Goal: Task Accomplishment & Management: Complete application form

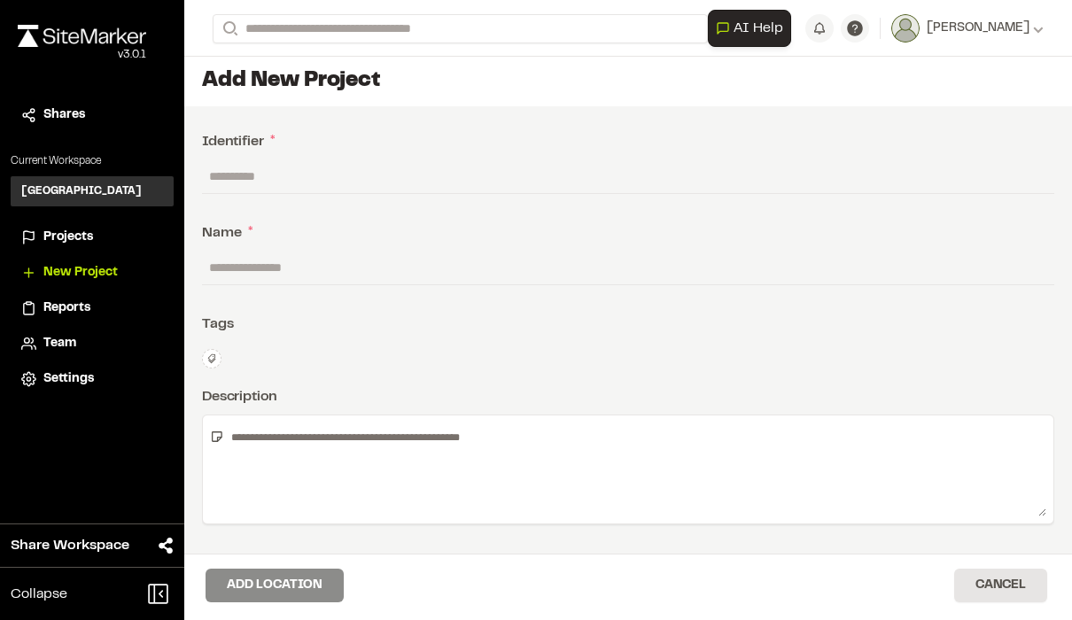
click at [374, 170] on input "text" at bounding box center [628, 176] width 852 height 34
type input "**"
click at [496, 264] on input "text" at bounding box center [628, 268] width 852 height 34
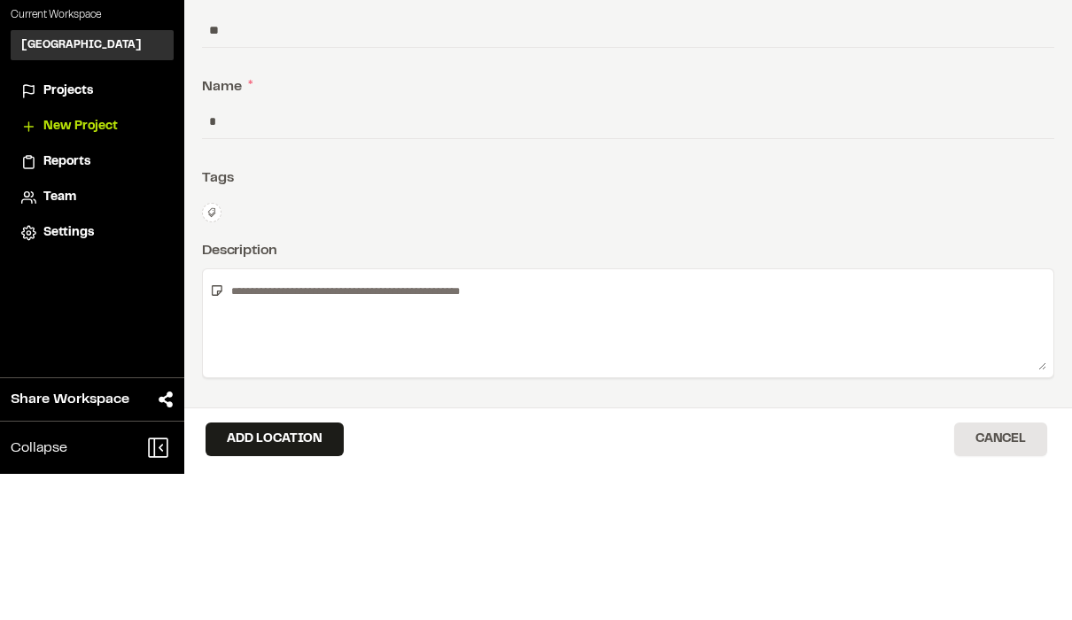
type input "**"
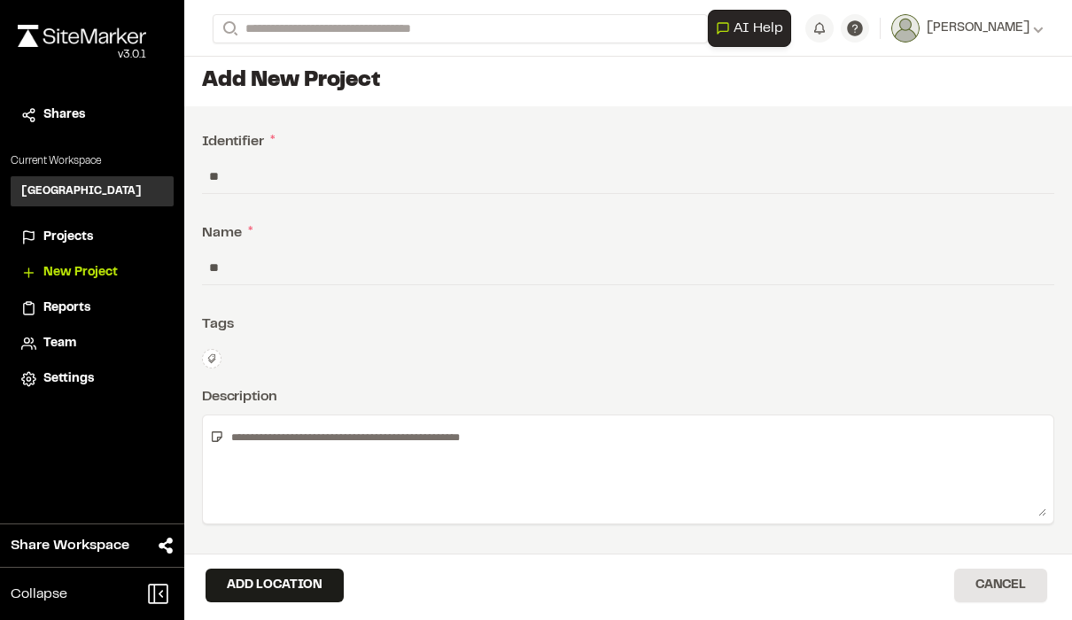
click at [307, 581] on button "Add Location" at bounding box center [274, 586] width 138 height 34
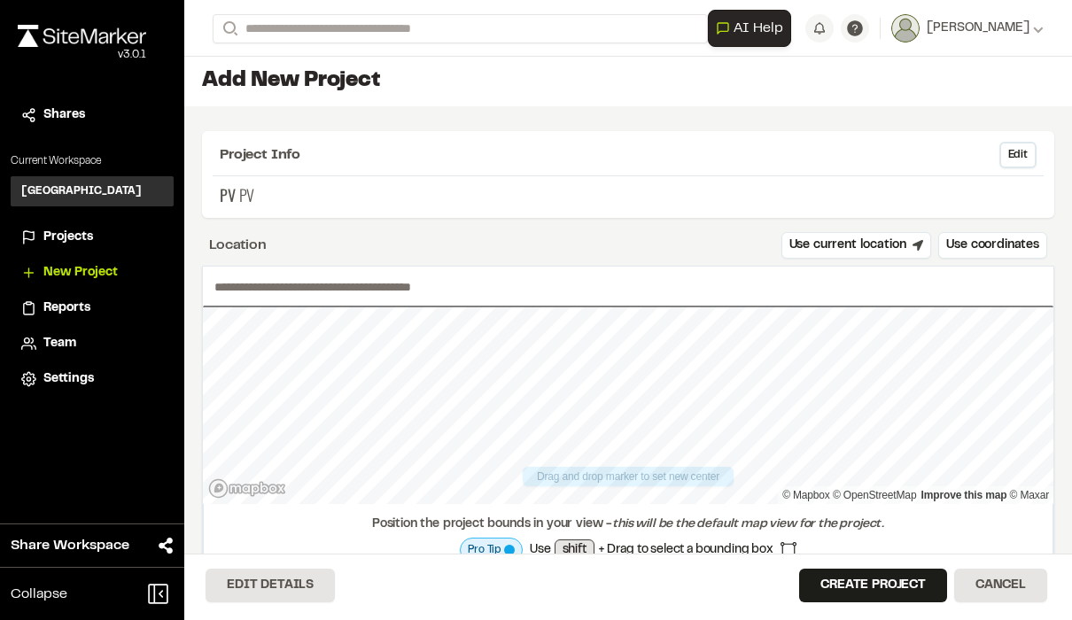
click at [872, 247] on button "Use current location" at bounding box center [856, 245] width 151 height 27
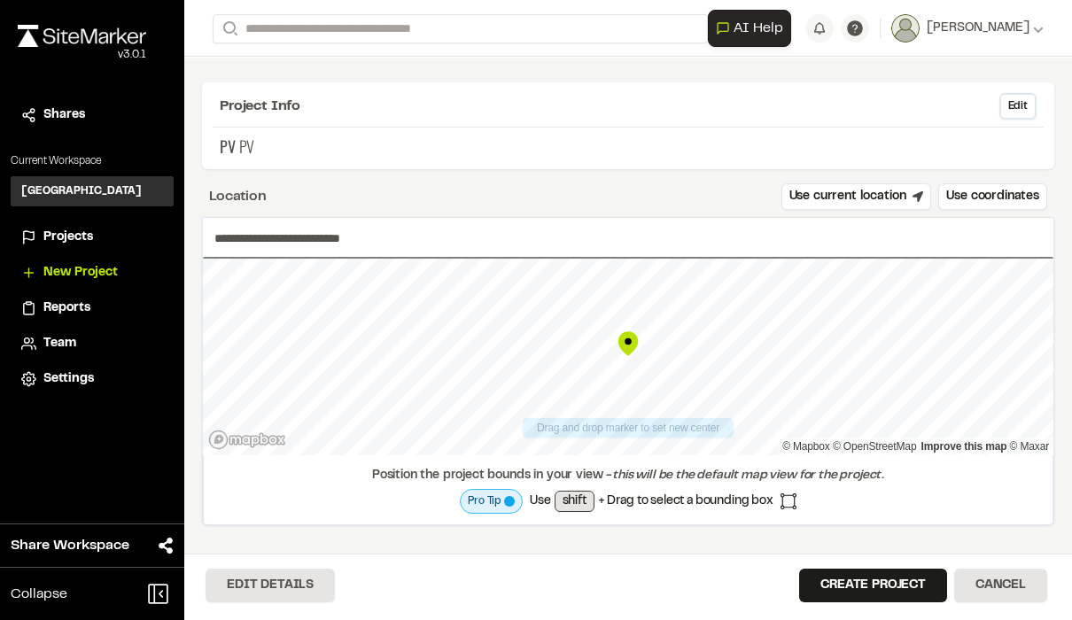
scroll to position [49, 0]
click at [578, 505] on span "shift" at bounding box center [574, 501] width 40 height 21
type input "**********"
click at [884, 588] on button "Create Project" at bounding box center [873, 586] width 148 height 34
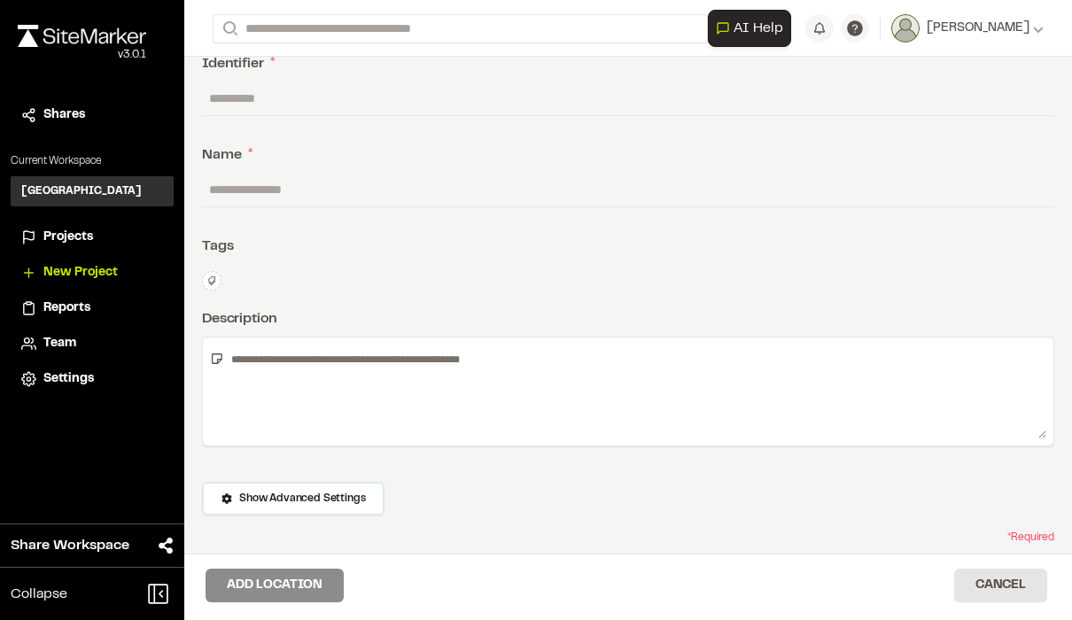
scroll to position [76, 0]
click at [357, 494] on span "Show Advanced Settings" at bounding box center [302, 500] width 126 height 16
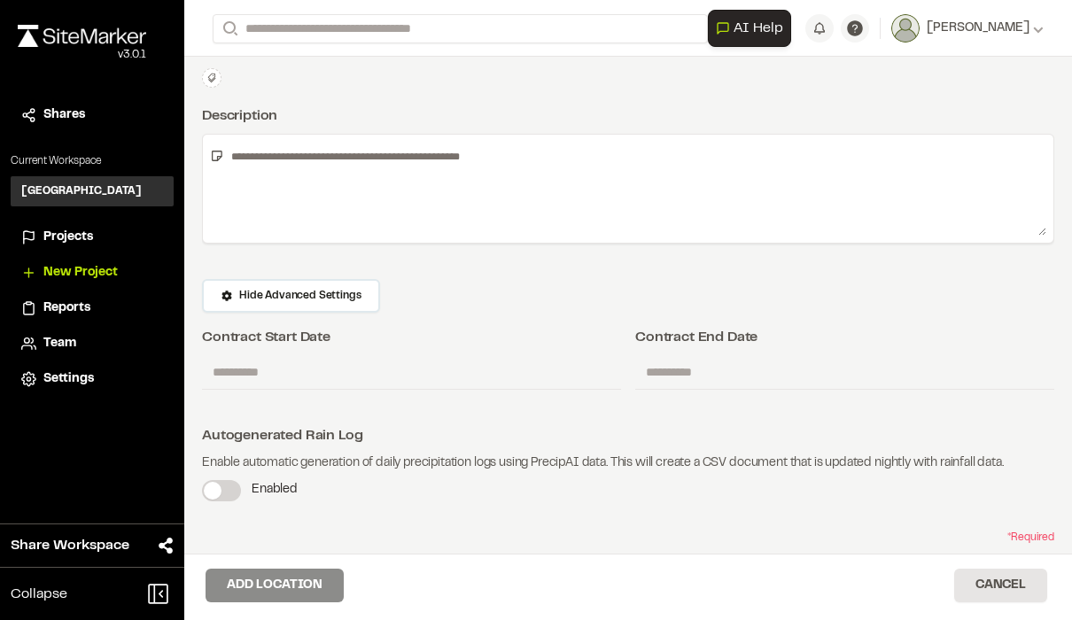
scroll to position [279, 0]
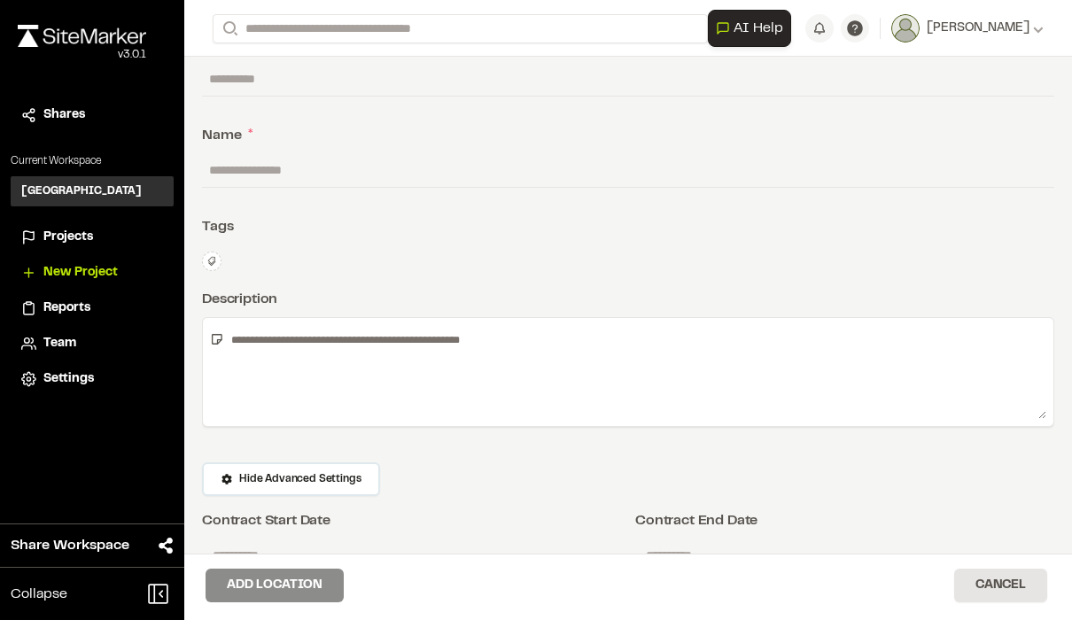
click at [359, 479] on button "Hide Advanced Settings" at bounding box center [291, 479] width 178 height 34
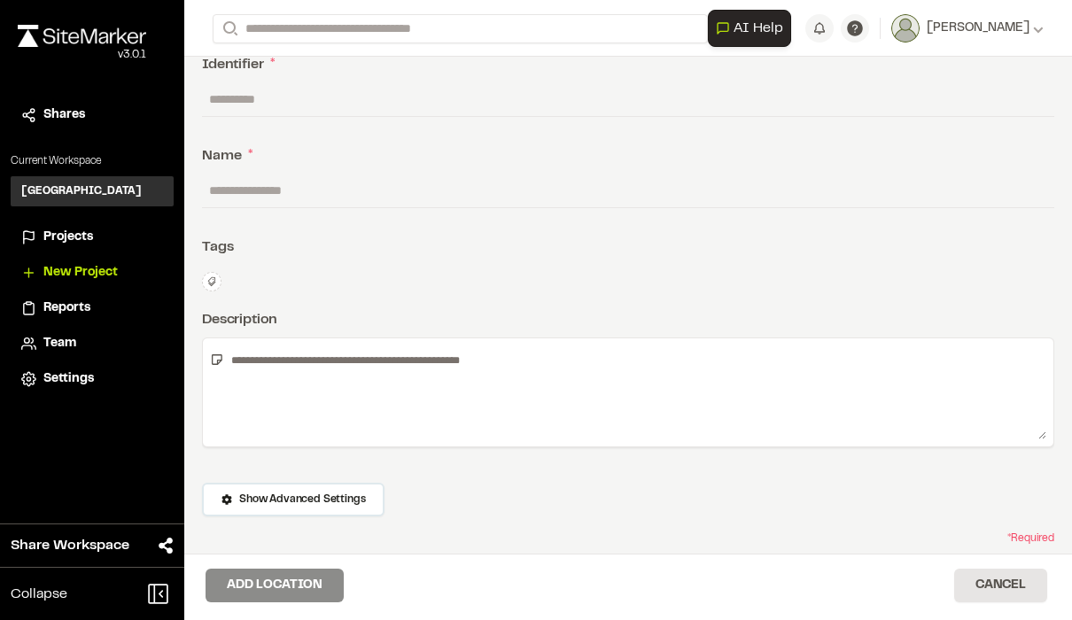
scroll to position [76, 0]
click at [102, 233] on div "Projects" at bounding box center [103, 237] width 120 height 19
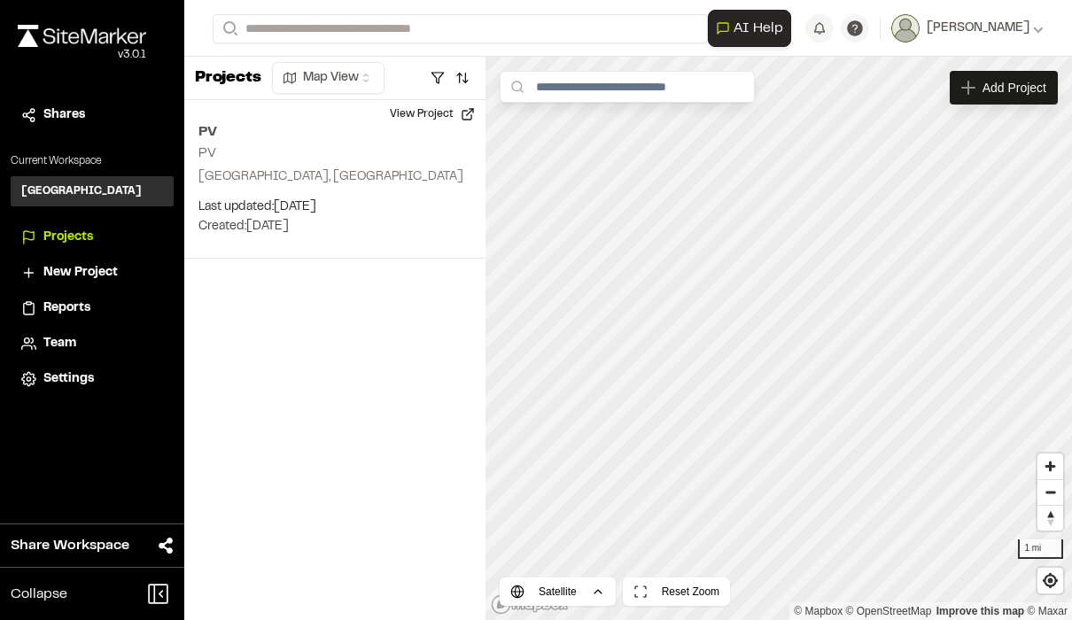
click at [409, 228] on p "Created: [DATE]" at bounding box center [334, 226] width 273 height 19
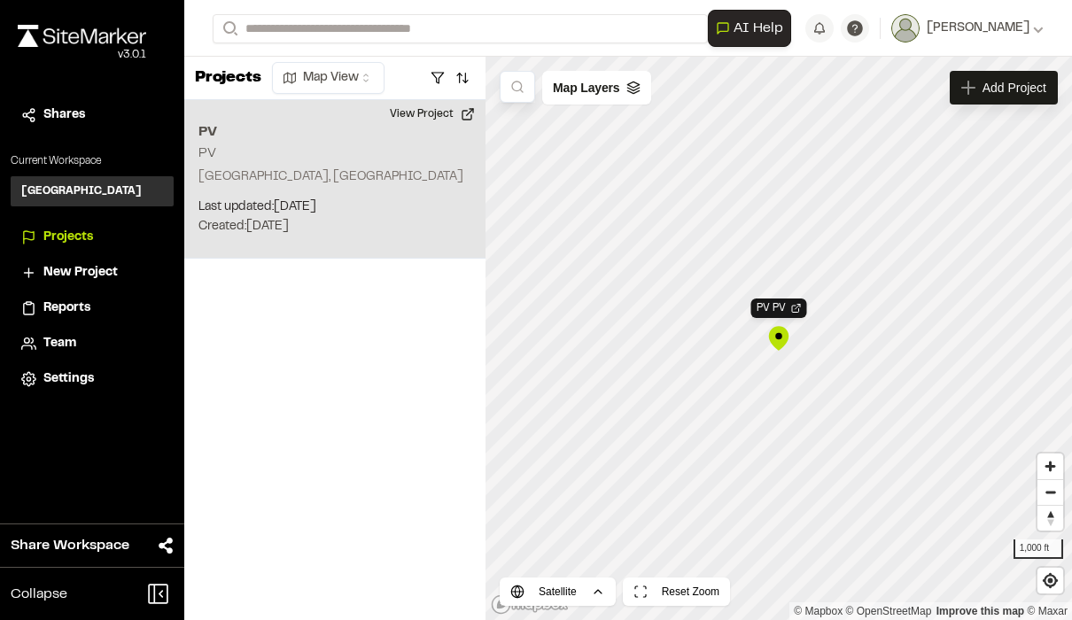
click at [463, 123] on button "View Project" at bounding box center [432, 114] width 106 height 28
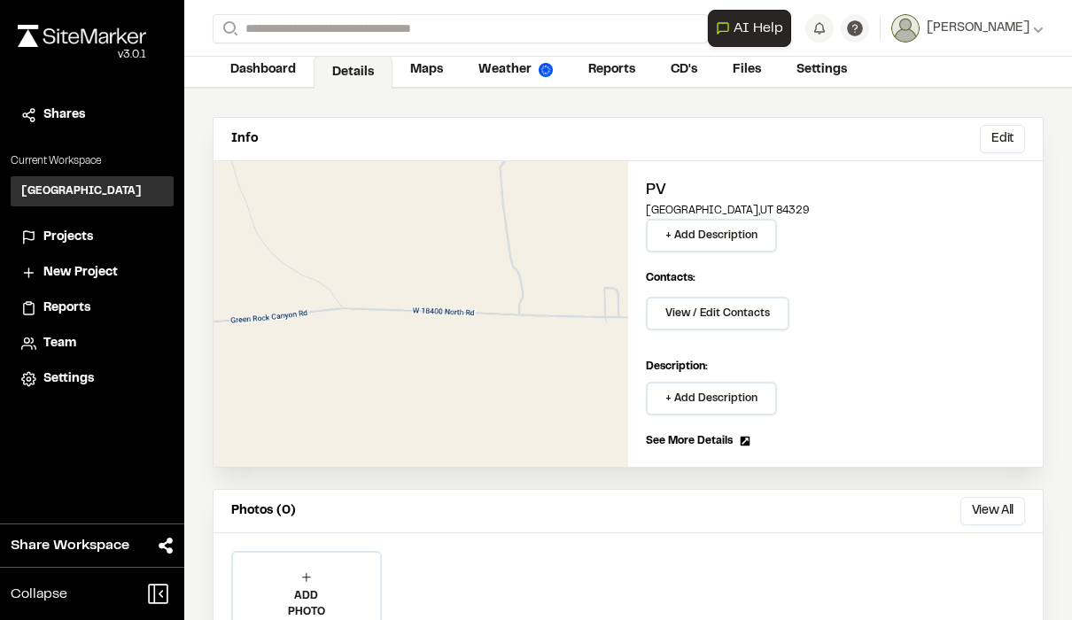
scroll to position [19, 0]
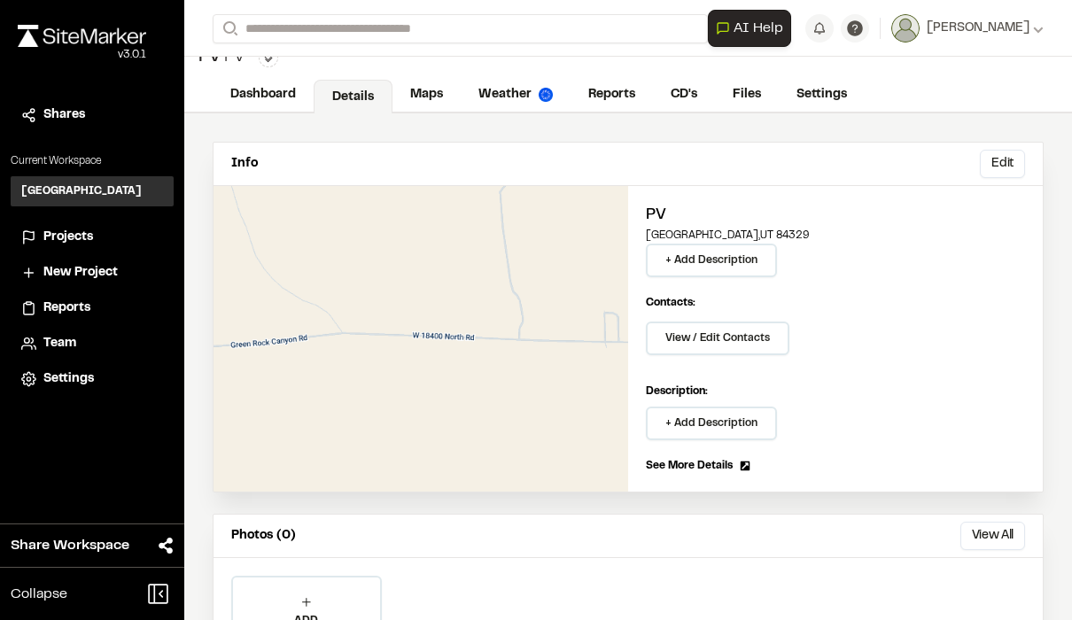
click at [678, 99] on link "CD's" at bounding box center [684, 95] width 62 height 34
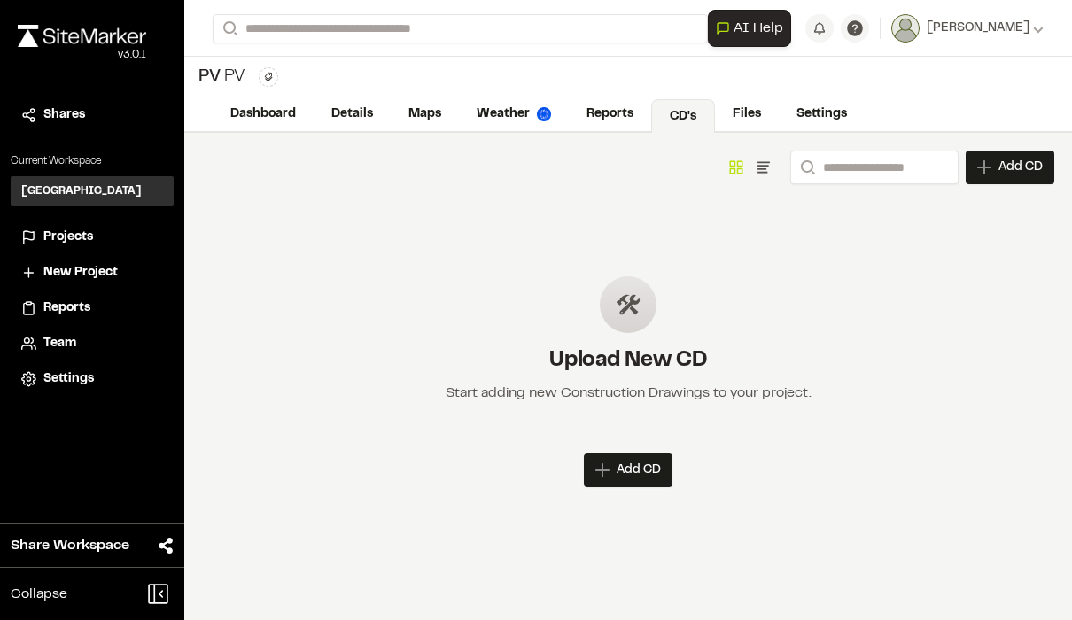
click at [647, 471] on span "Add CD" at bounding box center [638, 470] width 44 height 18
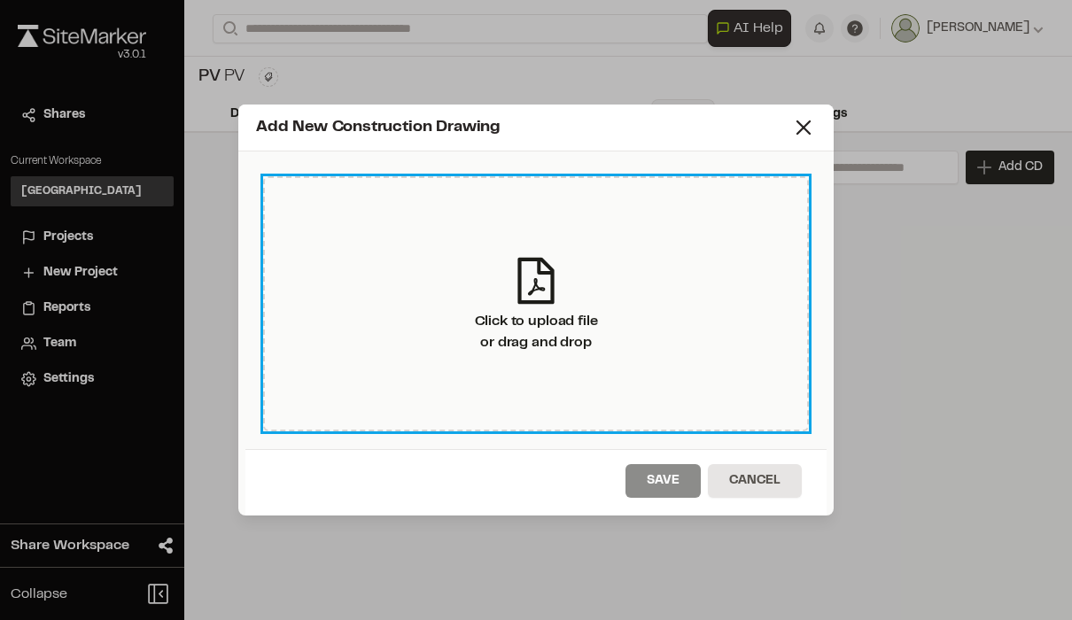
click at [647, 374] on div "Click to upload file or drag and drop" at bounding box center [536, 303] width 546 height 255
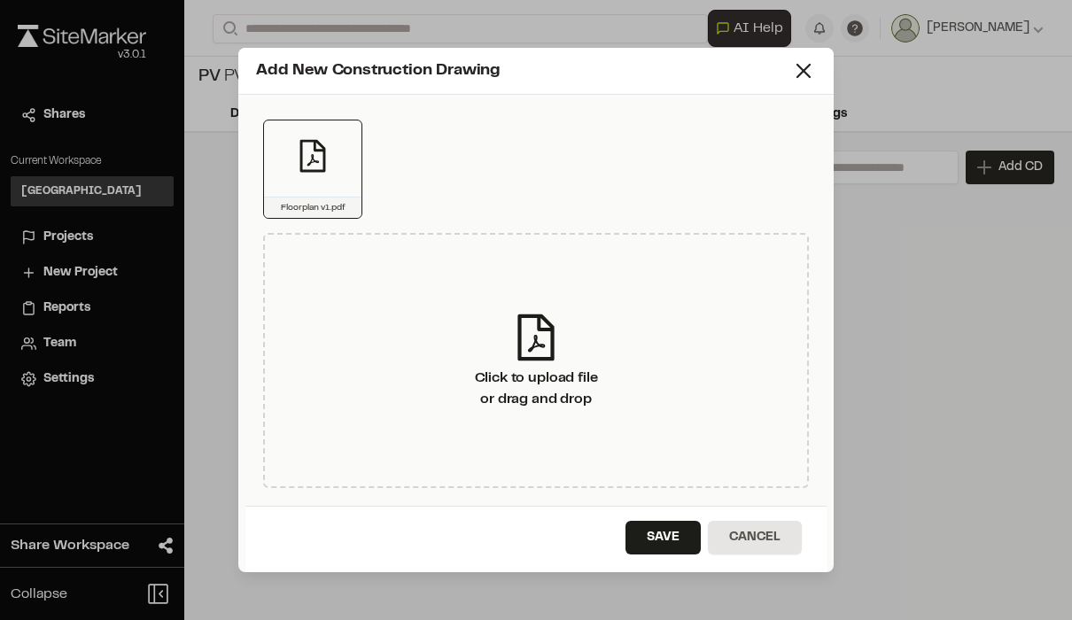
click at [674, 541] on button "Save" at bounding box center [662, 538] width 75 height 34
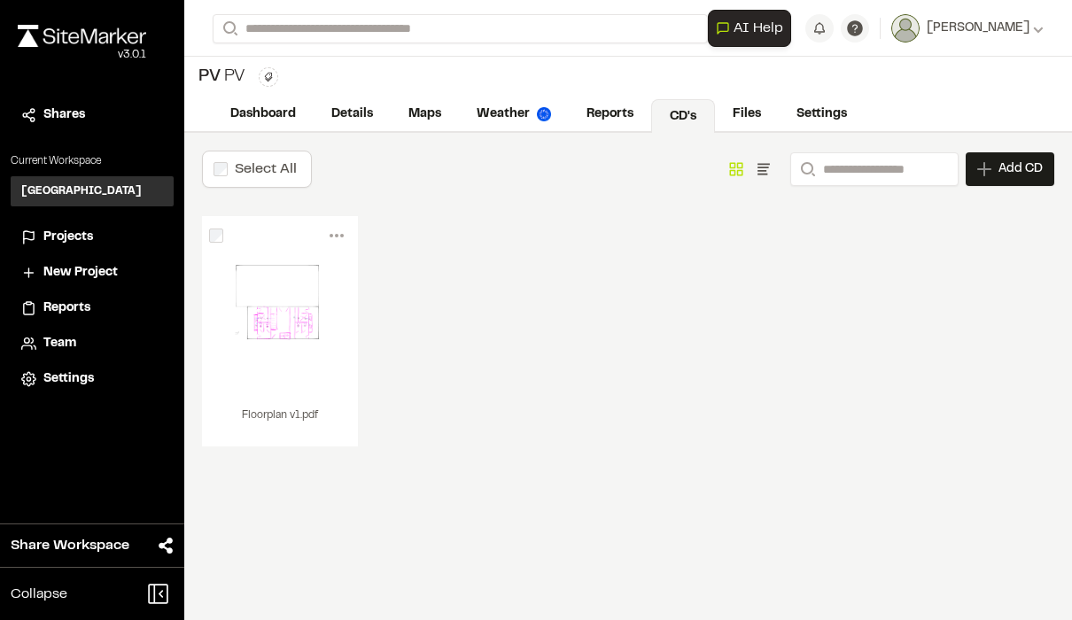
click at [297, 363] on div "VIEW" at bounding box center [280, 326] width 156 height 142
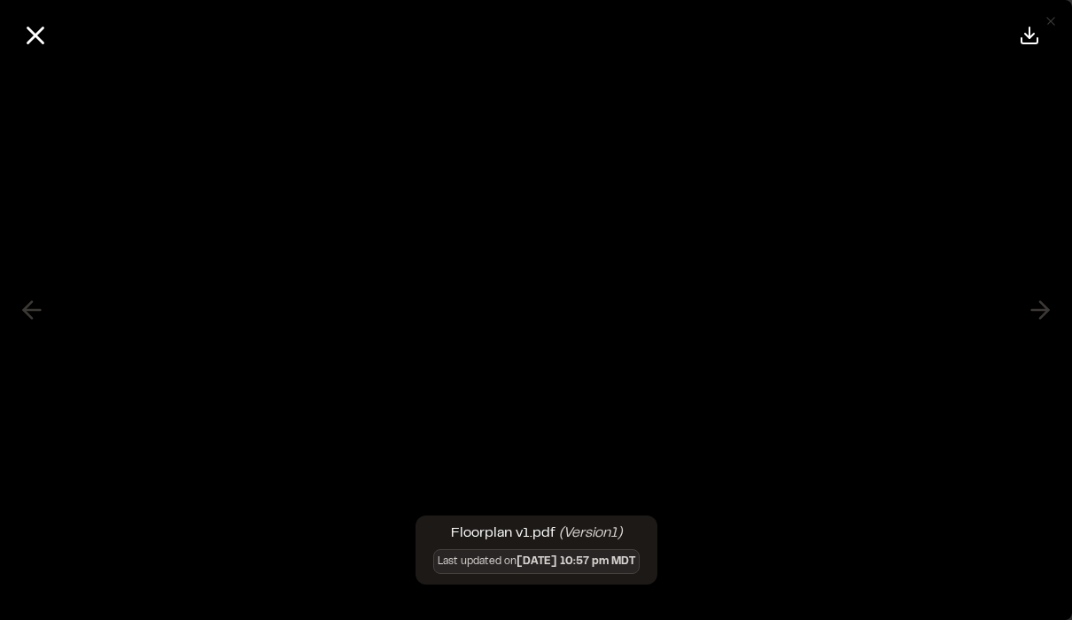
click at [40, 53] on button at bounding box center [35, 35] width 43 height 43
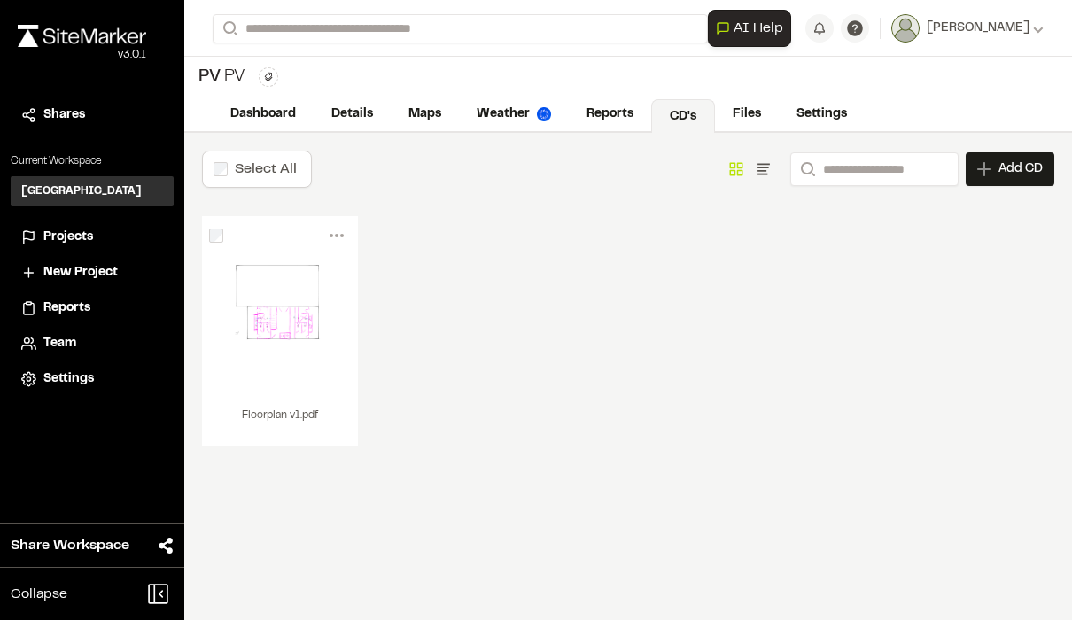
click at [420, 127] on link "Maps" at bounding box center [425, 114] width 68 height 34
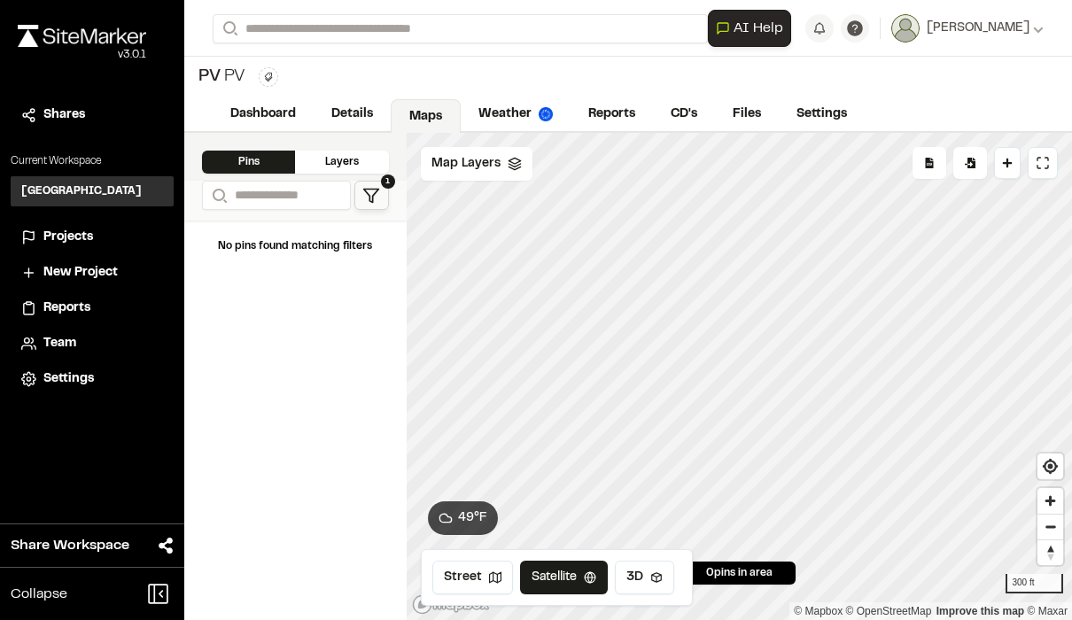
click at [324, 166] on div "Layers" at bounding box center [341, 162] width 93 height 23
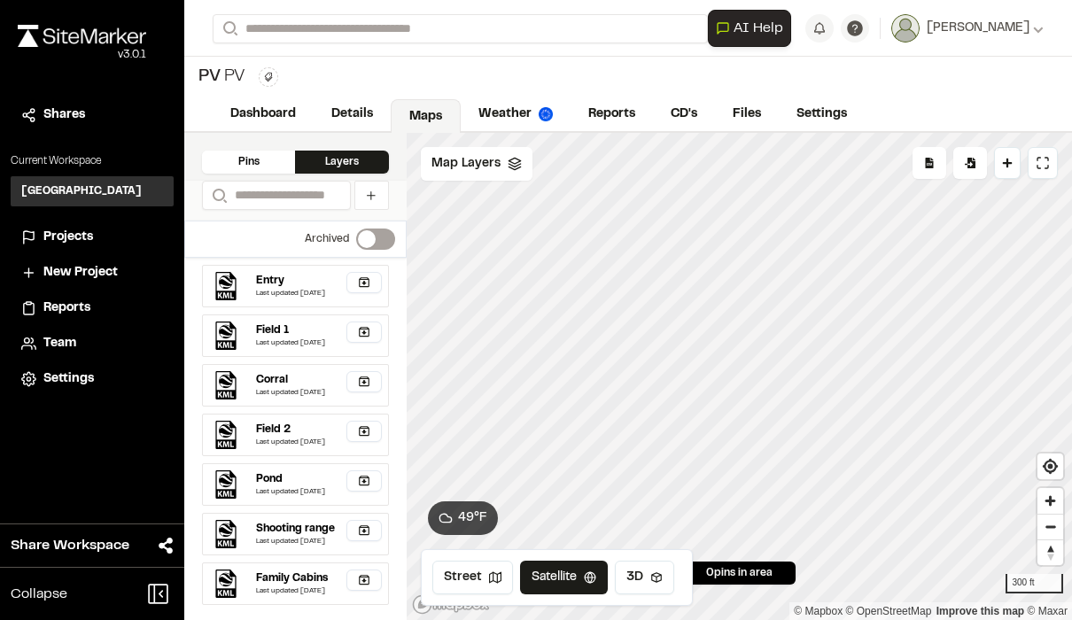
click at [346, 282] on button "button" at bounding box center [363, 282] width 35 height 21
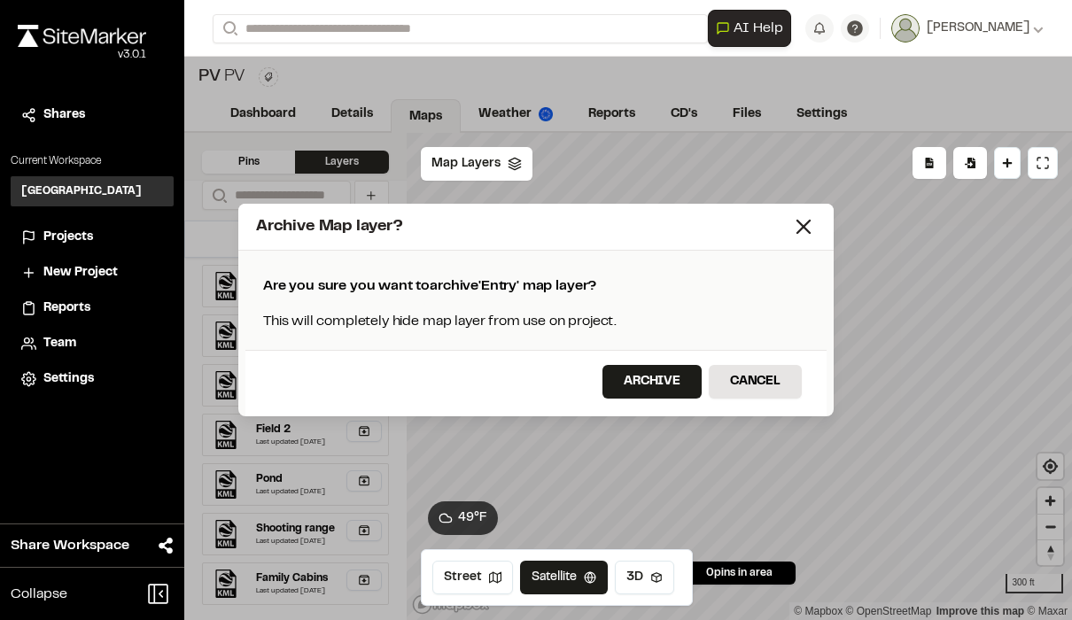
click at [786, 212] on div "Archive Map layer?" at bounding box center [535, 227] width 595 height 47
click at [794, 238] on icon at bounding box center [803, 226] width 25 height 25
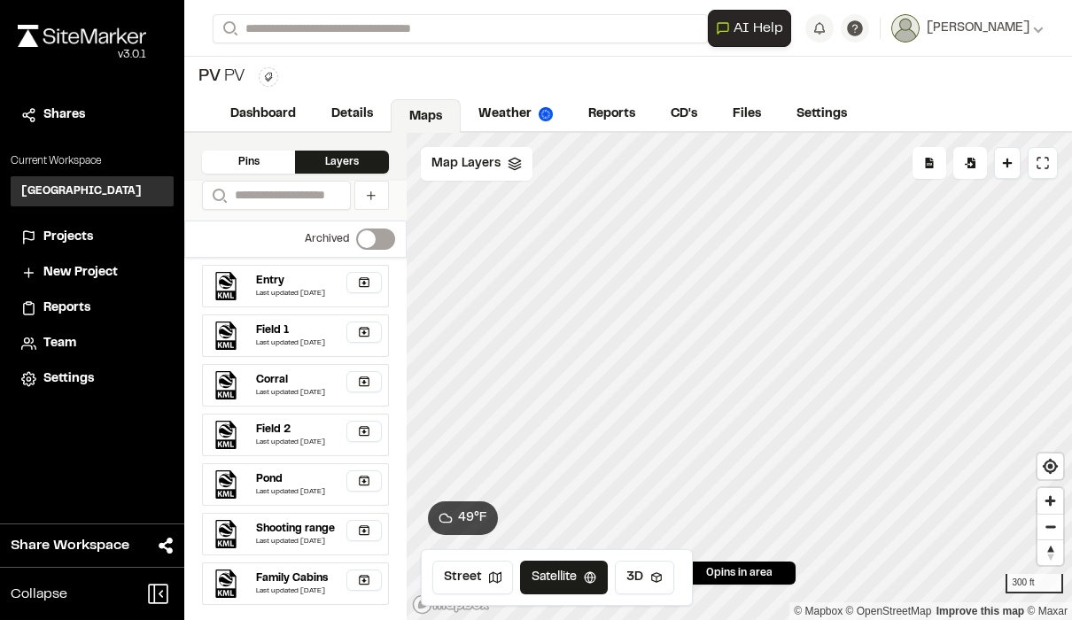
click at [639, 583] on button "3D" at bounding box center [644, 578] width 59 height 34
click at [552, 570] on button "Satellite" at bounding box center [566, 578] width 92 height 34
click at [500, 164] on div "Map Layers" at bounding box center [477, 164] width 112 height 34
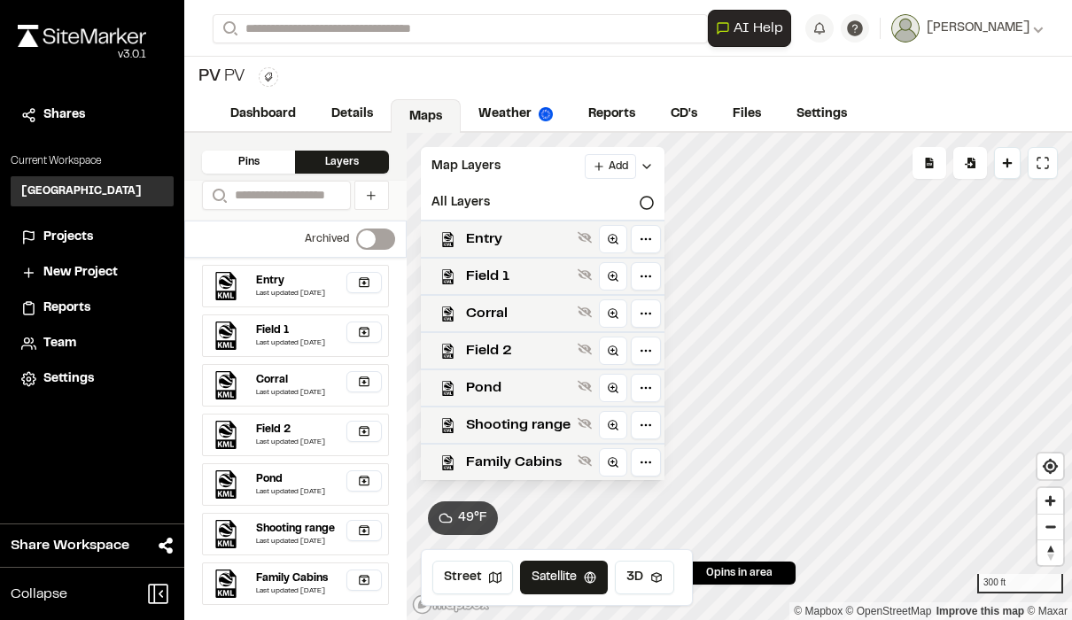
click at [647, 206] on icon at bounding box center [646, 203] width 14 height 14
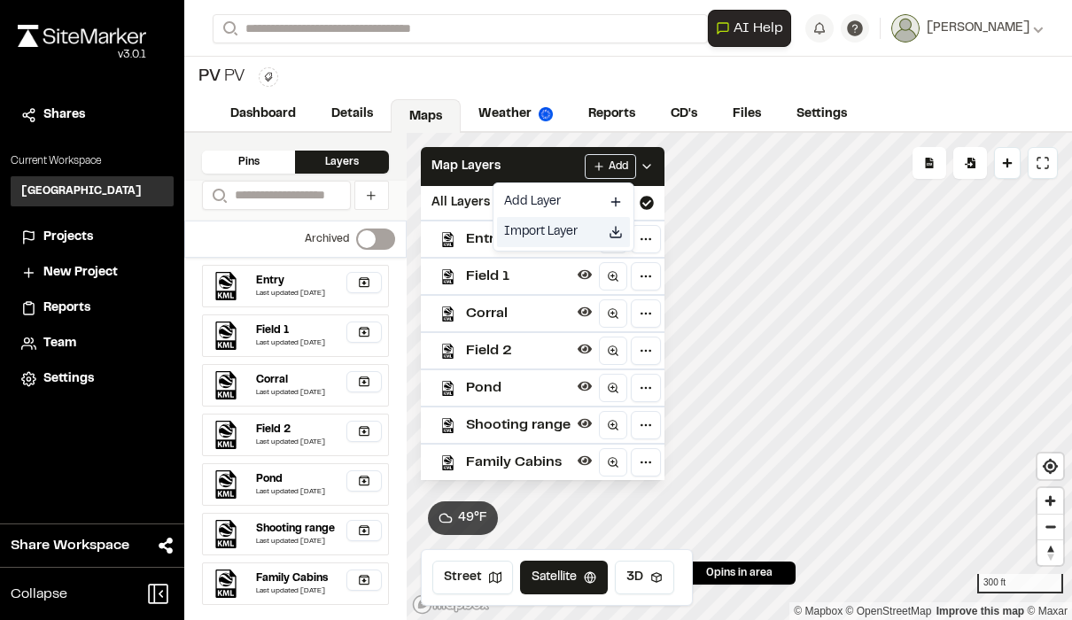
click at [617, 235] on icon at bounding box center [615, 232] width 14 height 14
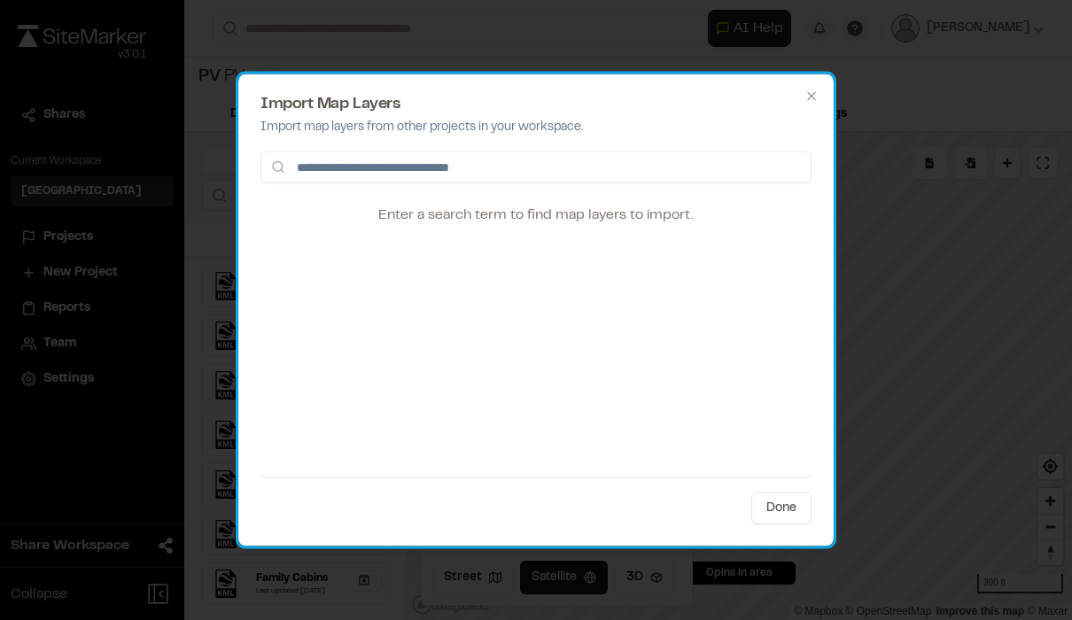
click at [792, 508] on button "Done" at bounding box center [781, 508] width 60 height 32
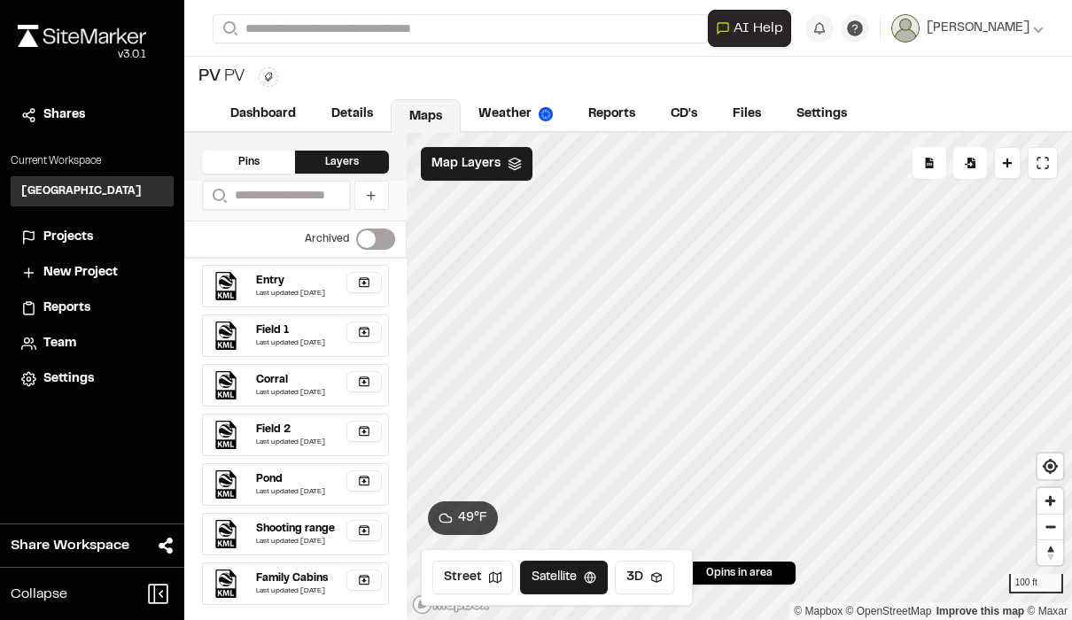
click at [508, 159] on icon at bounding box center [515, 164] width 14 height 14
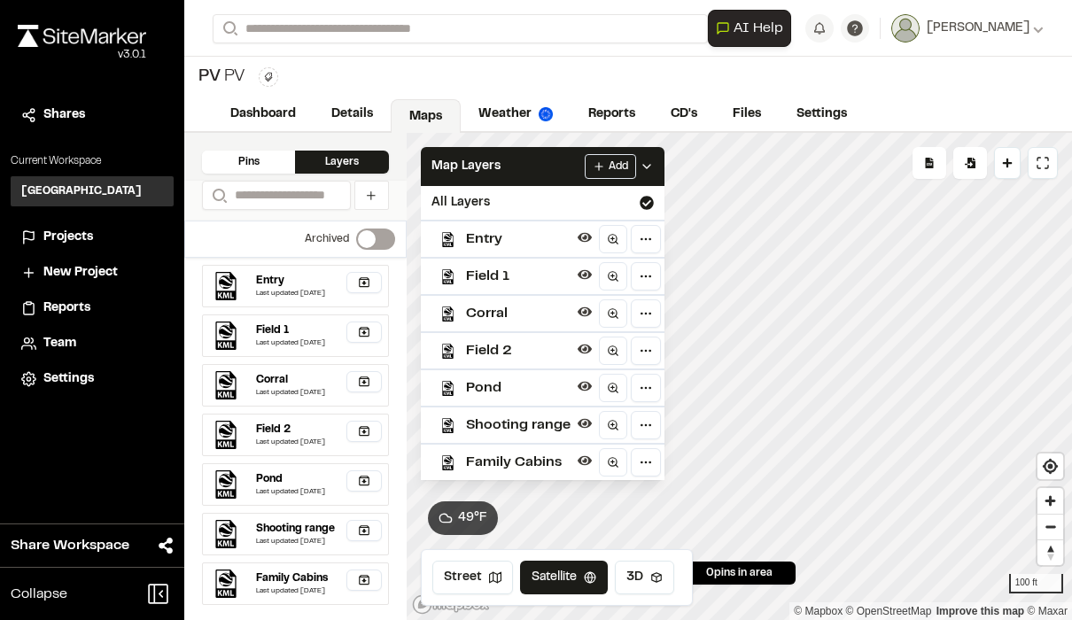
click at [507, 116] on link "Weather" at bounding box center [516, 114] width 110 height 34
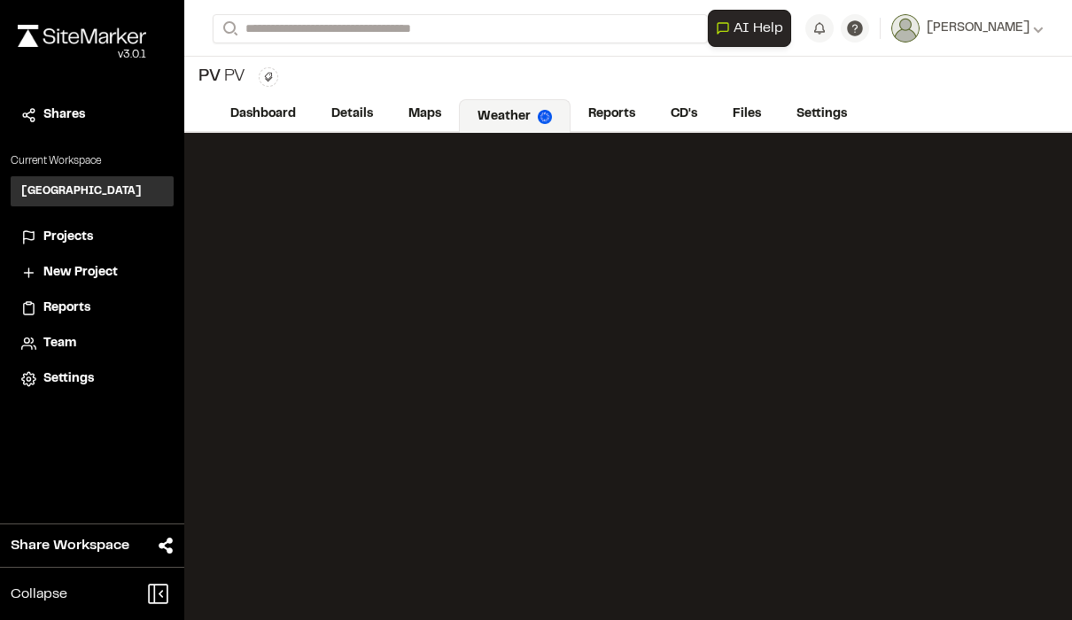
click at [614, 112] on link "Reports" at bounding box center [611, 114] width 82 height 34
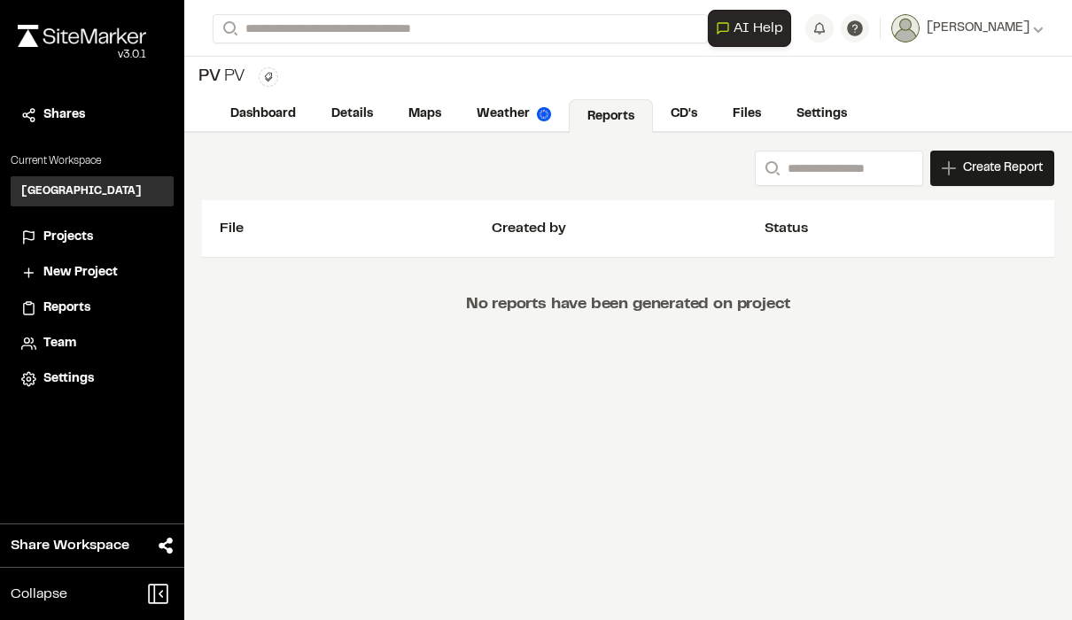
click at [680, 108] on link "CD's" at bounding box center [684, 114] width 62 height 34
